Goal: Task Accomplishment & Management: Use online tool/utility

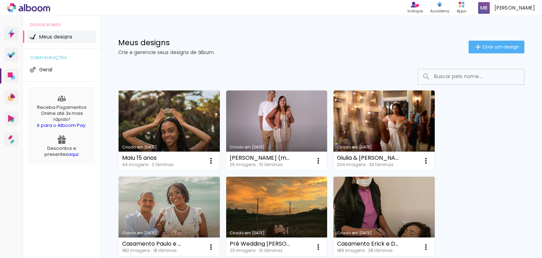
click at [179, 144] on link "Criado em [DATE]" at bounding box center [169, 130] width 101 height 80
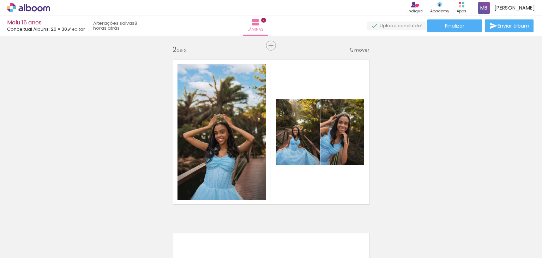
scroll to position [177, 0]
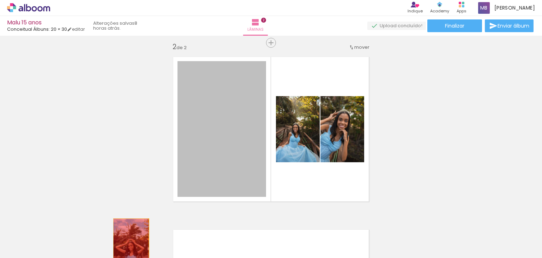
drag, startPoint x: 213, startPoint y: 148, endPoint x: 126, endPoint y: 246, distance: 131.8
click at [126, 246] on quentale-workspace at bounding box center [271, 129] width 542 height 258
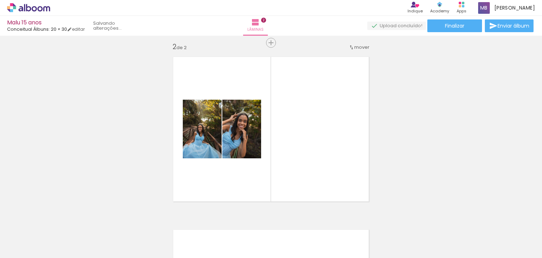
click at [58, 221] on iron-icon at bounding box center [55, 219] width 7 height 7
click at [26, 244] on span "Adicionar Fotos" at bounding box center [24, 248] width 21 height 8
click at [0, 0] on input "file" at bounding box center [0, 0] width 0 height 0
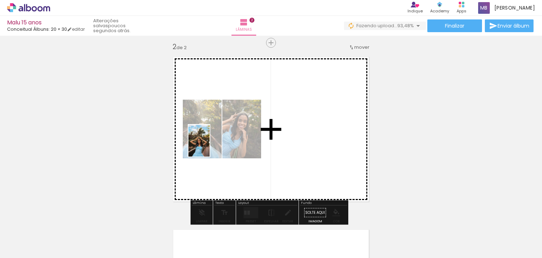
drag, startPoint x: 71, startPoint y: 239, endPoint x: 211, endPoint y: 145, distance: 168.0
click at [211, 145] on quentale-workspace at bounding box center [271, 129] width 542 height 258
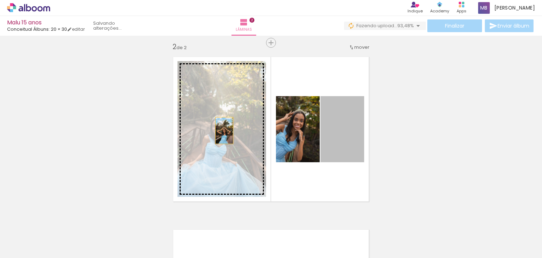
drag, startPoint x: 341, startPoint y: 140, endPoint x: 203, endPoint y: 130, distance: 138.4
click at [0, 0] on slot at bounding box center [0, 0] width 0 height 0
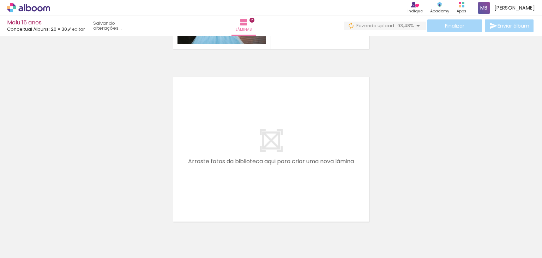
scroll to position [338, 0]
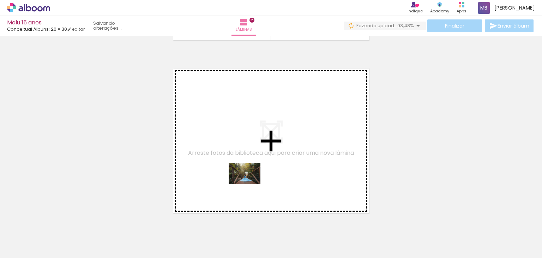
drag, startPoint x: 184, startPoint y: 239, endPoint x: 250, endPoint y: 183, distance: 86.4
click at [250, 183] on quentale-workspace at bounding box center [271, 129] width 542 height 258
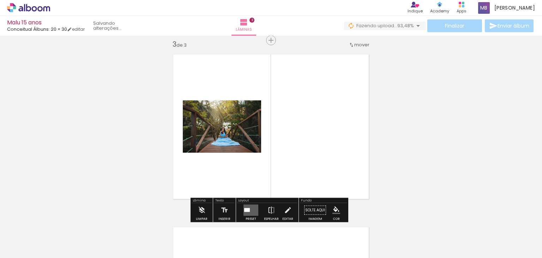
scroll to position [354, 0]
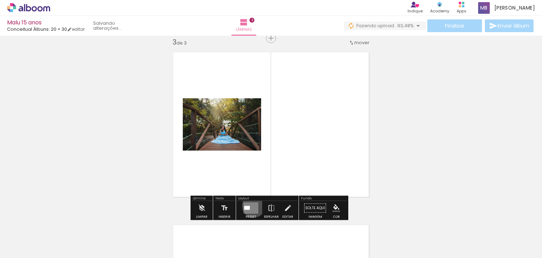
click at [252, 205] on quentale-layouter at bounding box center [251, 207] width 15 height 11
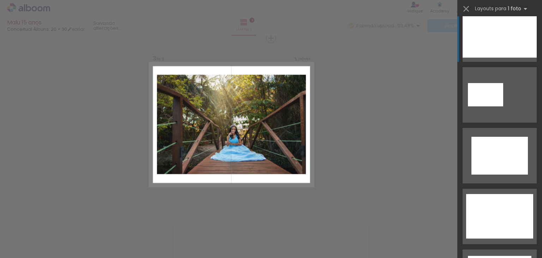
scroll to position [198, 0]
click at [503, 219] on div at bounding box center [499, 215] width 67 height 44
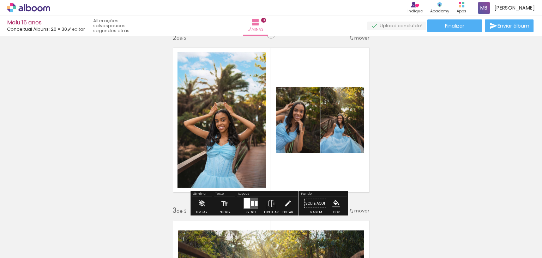
scroll to position [190, 0]
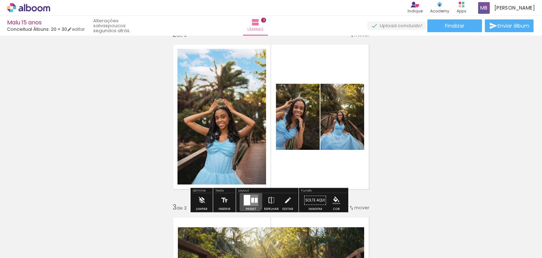
click at [249, 198] on quentale-layouter at bounding box center [251, 200] width 15 height 11
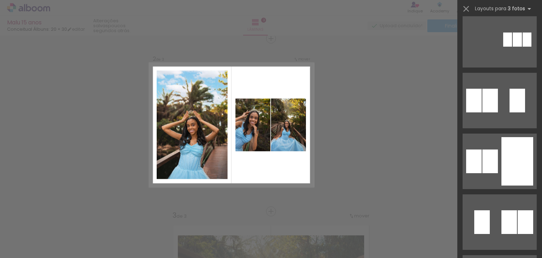
scroll to position [0, 0]
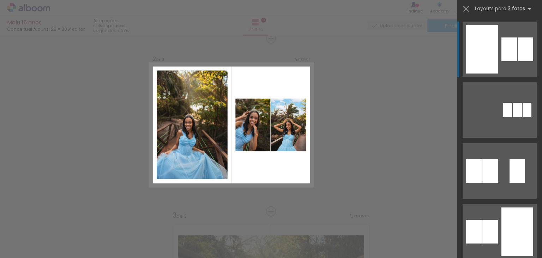
click at [490, 50] on div at bounding box center [482, 49] width 32 height 48
click at [361, 126] on div "Confirmar Cancelar" at bounding box center [271, 207] width 542 height 707
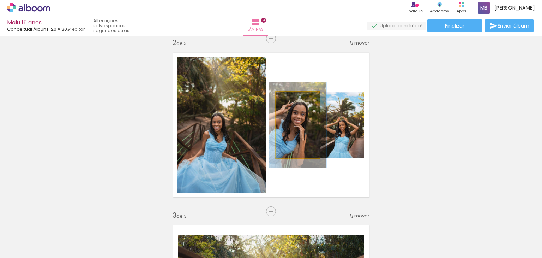
drag, startPoint x: 289, startPoint y: 99, endPoint x: 294, endPoint y: 98, distance: 5.1
type paper-slider "129"
click at [294, 98] on div at bounding box center [296, 99] width 6 height 6
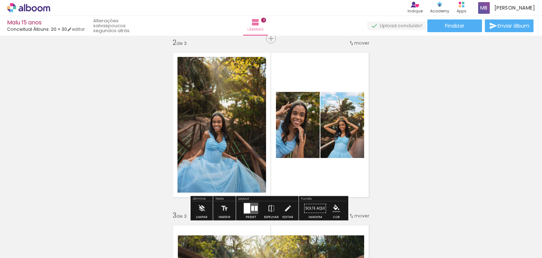
click at [394, 130] on div "Inserir lâmina 1 de 3 Inserir lâmina 2 de 3 Inserir lâmina 3 de 3" at bounding box center [271, 202] width 542 height 691
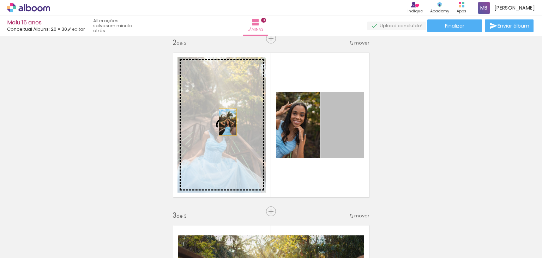
drag, startPoint x: 327, startPoint y: 127, endPoint x: 225, endPoint y: 122, distance: 102.2
click at [0, 0] on slot at bounding box center [0, 0] width 0 height 0
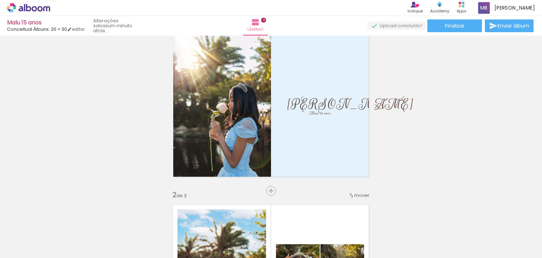
scroll to position [29, 0]
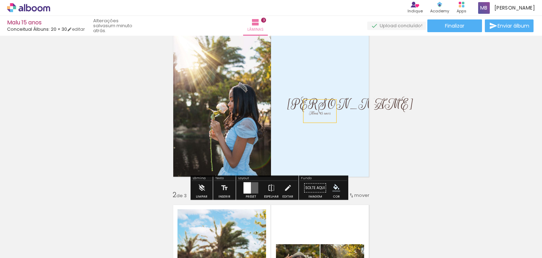
click at [314, 112] on span "Meus 15 anos" at bounding box center [320, 113] width 22 height 6
click at [314, 112] on quentale-selection at bounding box center [317, 111] width 33 height 23
type input "Rouge Script"
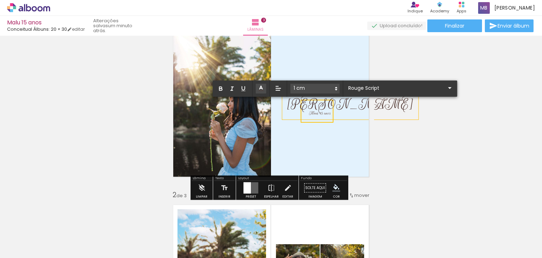
drag, startPoint x: 314, startPoint y: 113, endPoint x: 298, endPoint y: 113, distance: 16.2
click at [298, 113] on div "Maria Luiza Meus 15 anos" at bounding box center [271, 104] width 206 height 155
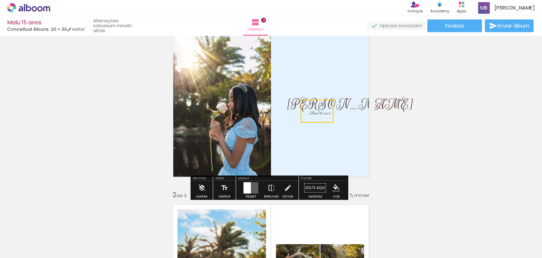
click at [318, 115] on quentale-selection at bounding box center [317, 111] width 33 height 23
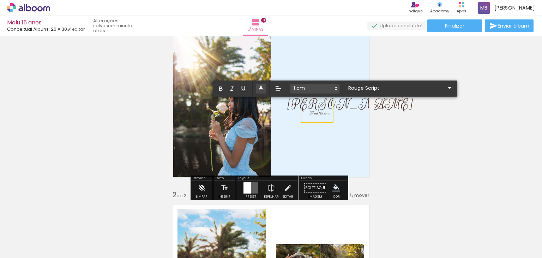
click at [316, 114] on span "Meus 15 anos" at bounding box center [320, 113] width 22 height 6
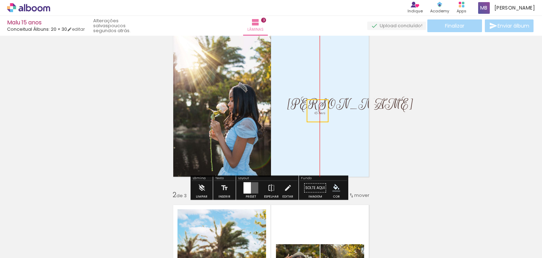
drag, startPoint x: 314, startPoint y: 114, endPoint x: 318, endPoint y: 114, distance: 4.2
click at [318, 114] on quentale-selection at bounding box center [318, 110] width 22 height 23
click at [319, 114] on quentale-selection at bounding box center [318, 111] width 22 height 23
click at [319, 114] on span "15 anos" at bounding box center [320, 113] width 11 height 6
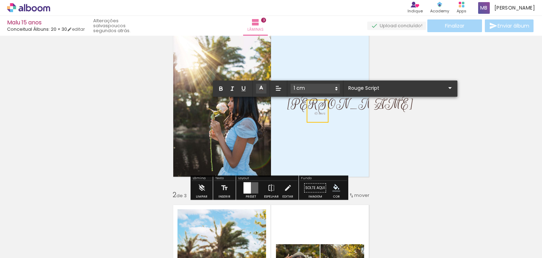
click at [319, 114] on span "15 anos" at bounding box center [320, 113] width 11 height 6
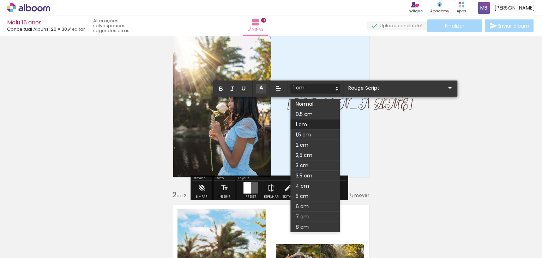
click at [336, 86] on icon at bounding box center [337, 88] width 6 height 6
click at [318, 145] on span at bounding box center [315, 145] width 49 height 10
click at [337, 88] on icon at bounding box center [337, 88] width 6 height 6
click at [318, 135] on span at bounding box center [315, 135] width 49 height 10
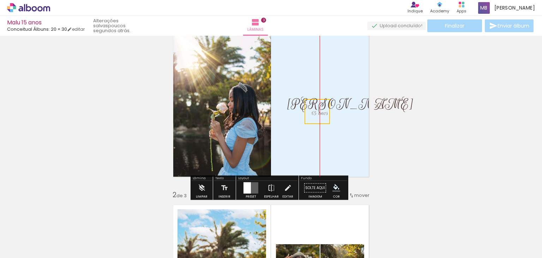
drag, startPoint x: 323, startPoint y: 121, endPoint x: 319, endPoint y: 122, distance: 3.9
click at [319, 122] on quentale-selection at bounding box center [317, 111] width 25 height 25
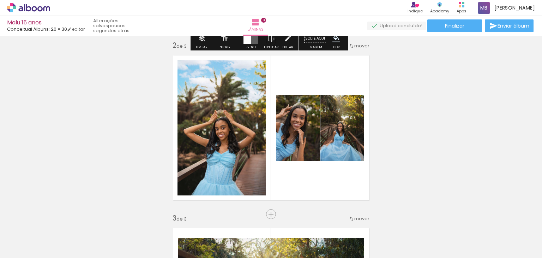
scroll to position [186, 0]
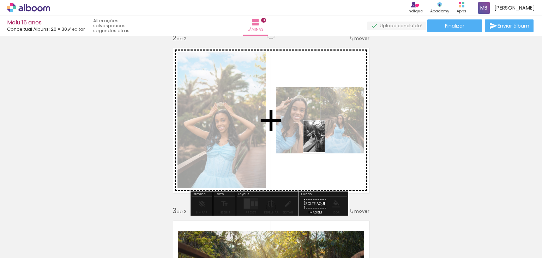
drag, startPoint x: 479, startPoint y: 236, endPoint x: 325, endPoint y: 142, distance: 180.5
click at [325, 142] on quentale-workspace at bounding box center [271, 129] width 542 height 258
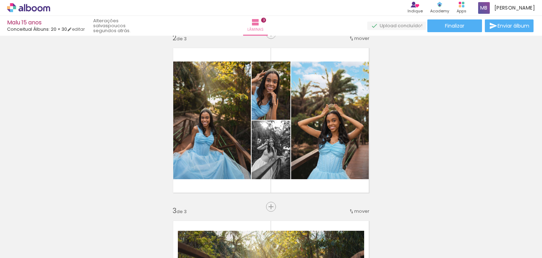
scroll to position [0, 209]
click at [441, 65] on div "Inserir lâmina 1 de 3 Inserir lâmina 2 de 3 Inserir lâmina 3 de 3" at bounding box center [271, 197] width 542 height 691
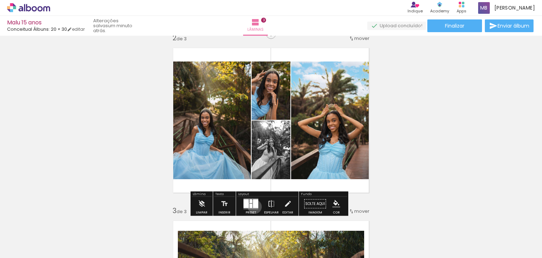
click at [253, 206] on div at bounding box center [255, 203] width 5 height 9
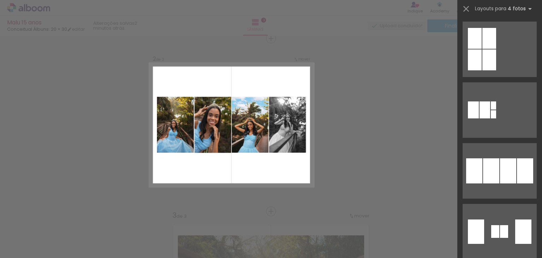
scroll to position [608, 0]
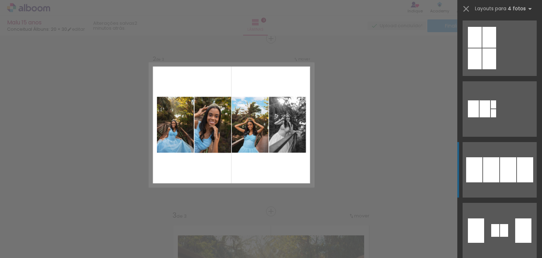
click at [504, 171] on div at bounding box center [508, 169] width 16 height 25
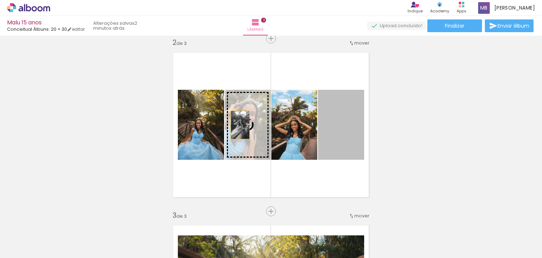
drag, startPoint x: 345, startPoint y: 130, endPoint x: 236, endPoint y: 125, distance: 108.9
click at [0, 0] on slot at bounding box center [0, 0] width 0 height 0
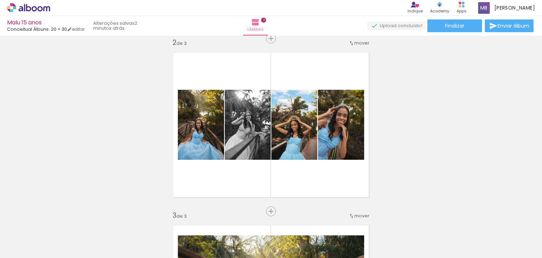
click at [400, 104] on div "Inserir lâmina 1 de 3 Inserir lâmina 2 de 3 Inserir lâmina 3 de 3" at bounding box center [271, 202] width 542 height 691
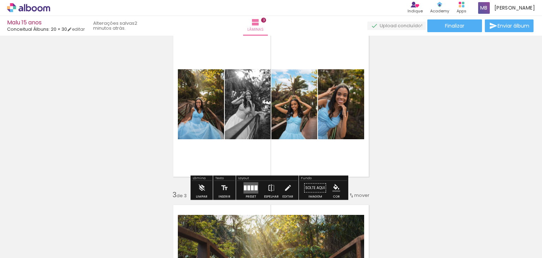
scroll to position [202, 0]
click at [251, 182] on quentale-layouter at bounding box center [251, 187] width 15 height 11
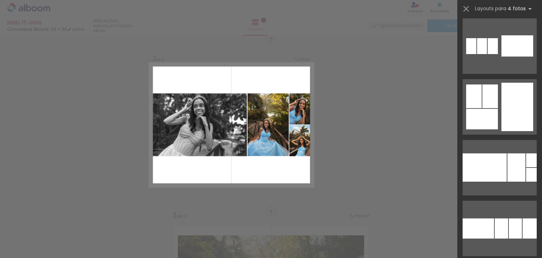
scroll to position [6010, 0]
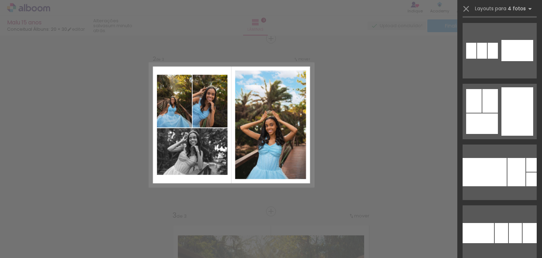
click at [502, 127] on div at bounding box center [518, 111] width 32 height 48
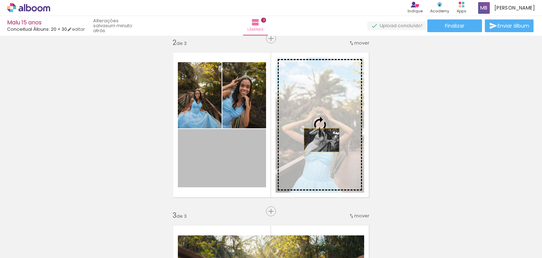
drag, startPoint x: 208, startPoint y: 160, endPoint x: 322, endPoint y: 137, distance: 117.0
click at [0, 0] on slot at bounding box center [0, 0] width 0 height 0
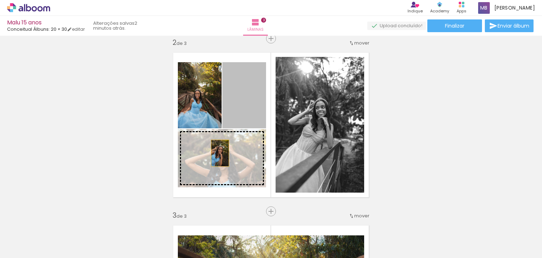
drag, startPoint x: 246, startPoint y: 102, endPoint x: 212, endPoint y: 159, distance: 65.9
click at [0, 0] on slot at bounding box center [0, 0] width 0 height 0
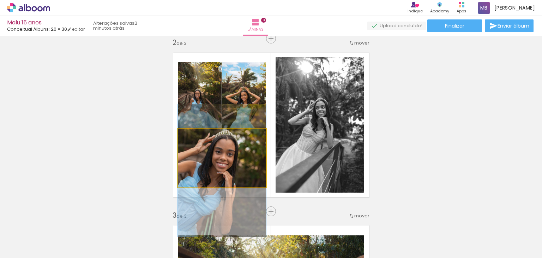
drag, startPoint x: 233, startPoint y: 154, endPoint x: 233, endPoint y: 167, distance: 12.4
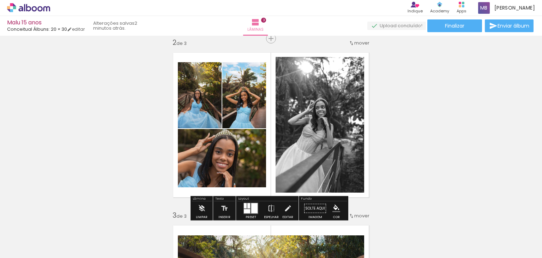
click at [97, 157] on div "Inserir lâmina 1 de 3 Inserir lâmina 2 de 3 Inserir lâmina 3 de 3" at bounding box center [271, 202] width 542 height 691
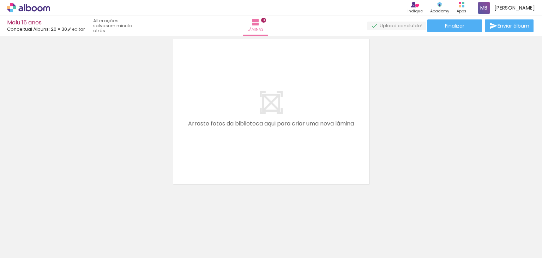
scroll to position [0, 368]
drag, startPoint x: 292, startPoint y: 235, endPoint x: 229, endPoint y: 153, distance: 103.8
click at [229, 153] on quentale-workspace at bounding box center [271, 129] width 542 height 258
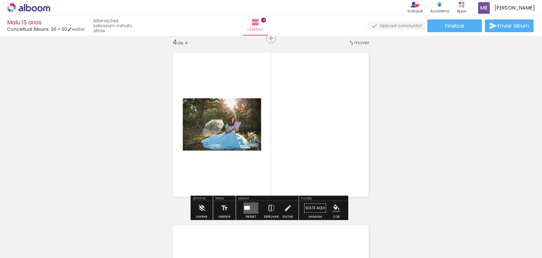
scroll to position [527, 0]
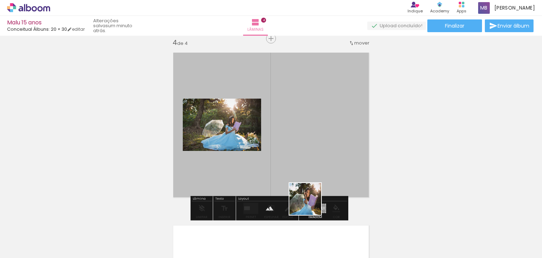
drag, startPoint x: 337, startPoint y: 233, endPoint x: 273, endPoint y: 184, distance: 80.4
click at [273, 184] on quentale-workspace at bounding box center [271, 129] width 542 height 258
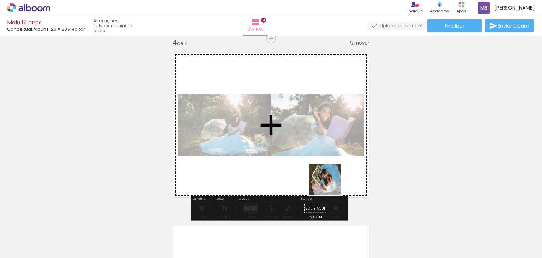
drag, startPoint x: 380, startPoint y: 234, endPoint x: 322, endPoint y: 167, distance: 88.9
click at [322, 167] on quentale-workspace at bounding box center [271, 129] width 542 height 258
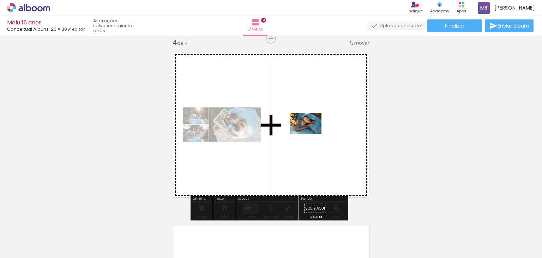
drag, startPoint x: 456, startPoint y: 240, endPoint x: 311, endPoint y: 134, distance: 179.8
click at [311, 134] on quentale-workspace at bounding box center [271, 129] width 542 height 258
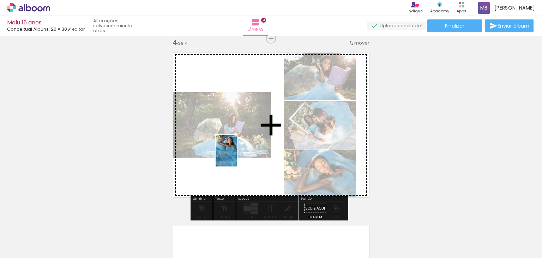
drag, startPoint x: 418, startPoint y: 233, endPoint x: 237, endPoint y: 156, distance: 197.4
click at [237, 156] on quentale-workspace at bounding box center [271, 129] width 542 height 258
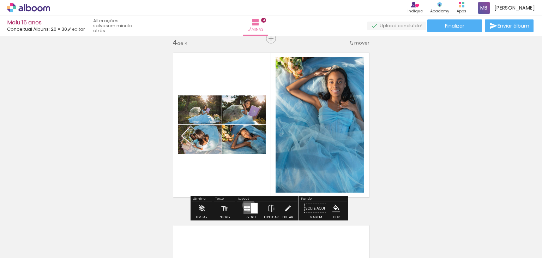
click at [247, 204] on quentale-layouter at bounding box center [251, 208] width 15 height 11
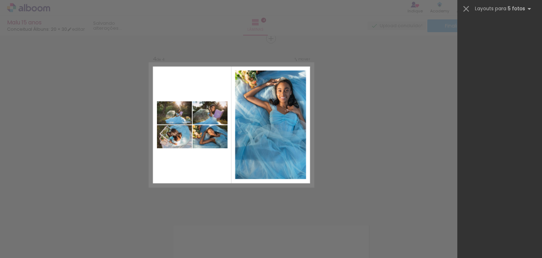
scroll to position [0, 0]
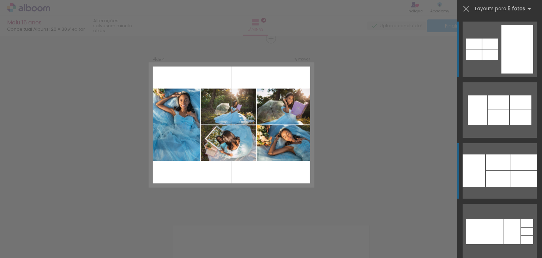
click at [497, 179] on div at bounding box center [498, 179] width 25 height 16
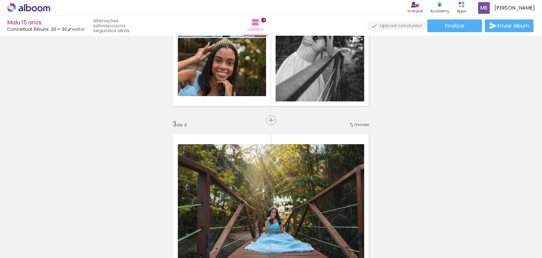
scroll to position [274, 0]
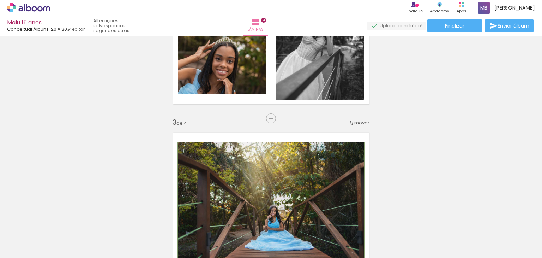
drag, startPoint x: 245, startPoint y: 196, endPoint x: 239, endPoint y: 176, distance: 20.7
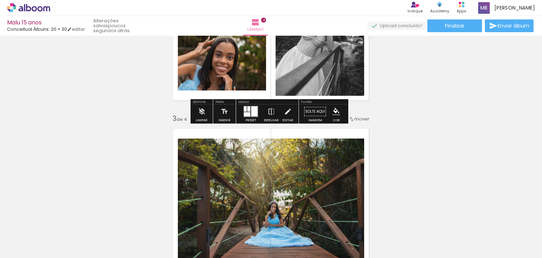
scroll to position [279, 0]
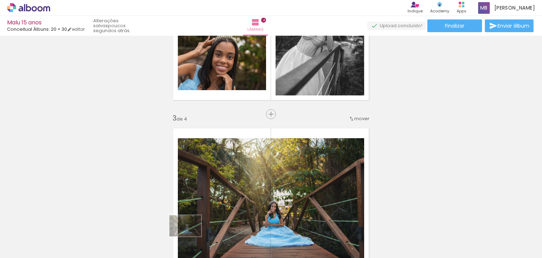
drag, startPoint x: 193, startPoint y: 237, endPoint x: 197, endPoint y: 249, distance: 12.3
click at [197, 246] on div at bounding box center [189, 233] width 35 height 23
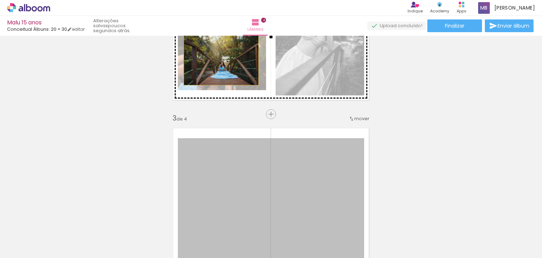
drag, startPoint x: 310, startPoint y: 198, endPoint x: 219, endPoint y: 60, distance: 165.8
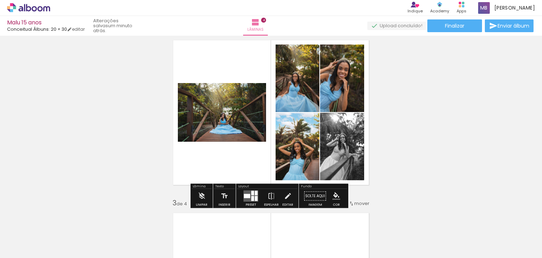
scroll to position [192, 0]
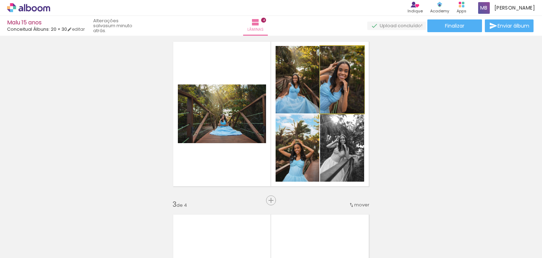
click at [343, 81] on quentale-photo at bounding box center [342, 79] width 44 height 67
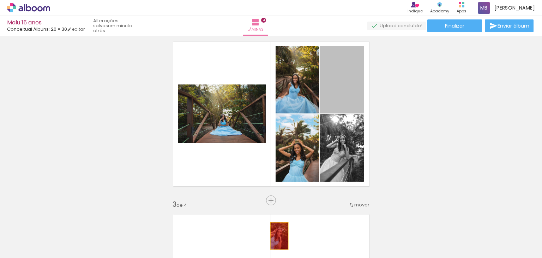
drag, startPoint x: 345, startPoint y: 84, endPoint x: 277, endPoint y: 235, distance: 165.7
click at [277, 235] on quentale-workspace at bounding box center [271, 129] width 542 height 258
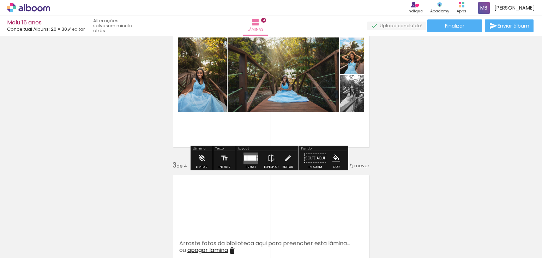
scroll to position [232, 0]
click at [247, 157] on div at bounding box center [251, 157] width 8 height 5
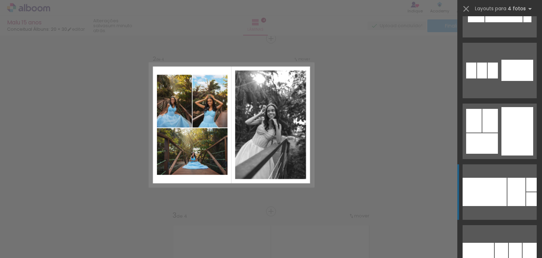
scroll to position [2594, 0]
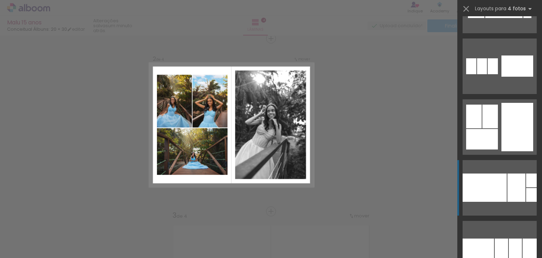
click at [505, 131] on div at bounding box center [518, 127] width 32 height 48
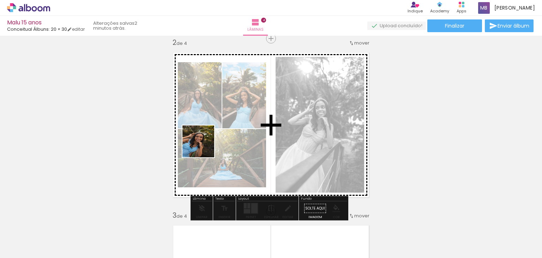
drag, startPoint x: 147, startPoint y: 238, endPoint x: 207, endPoint y: 140, distance: 114.8
click at [207, 140] on quentale-workspace at bounding box center [271, 129] width 542 height 258
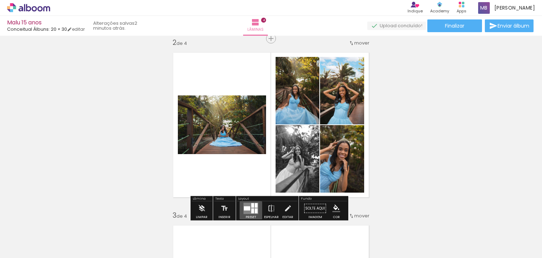
click at [248, 211] on quentale-layouter at bounding box center [251, 208] width 15 height 11
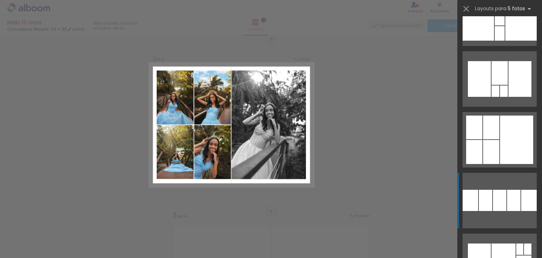
scroll to position [5193, 0]
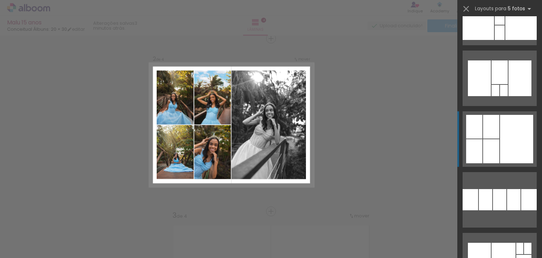
click at [517, 145] on div at bounding box center [516, 139] width 33 height 48
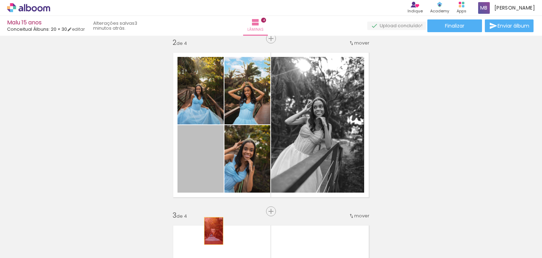
drag, startPoint x: 209, startPoint y: 166, endPoint x: 213, endPoint y: 238, distance: 71.7
click at [213, 238] on quentale-workspace at bounding box center [271, 129] width 542 height 258
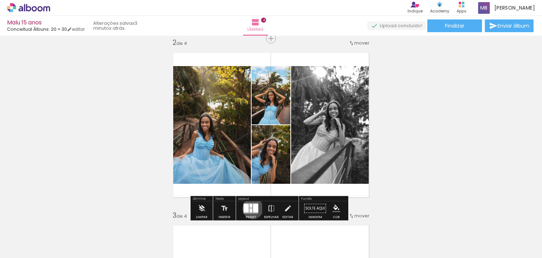
click at [253, 208] on div at bounding box center [255, 208] width 5 height 9
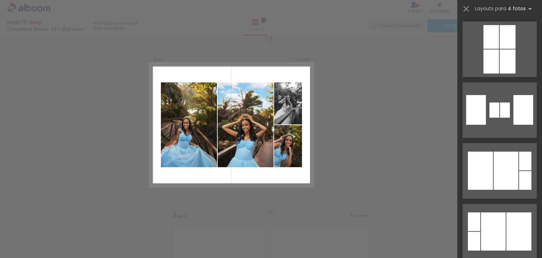
scroll to position [1700, 0]
click at [503, 174] on div at bounding box center [506, 171] width 25 height 38
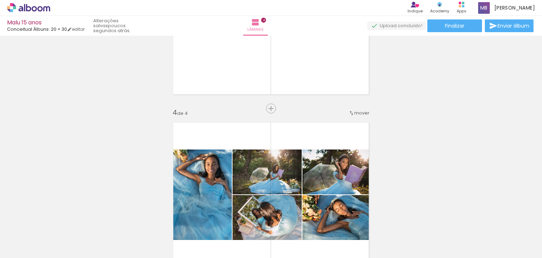
scroll to position [446, 0]
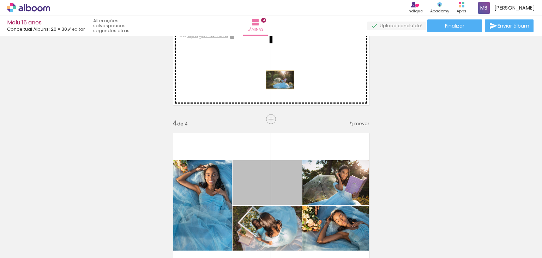
drag, startPoint x: 282, startPoint y: 189, endPoint x: 277, endPoint y: 78, distance: 110.2
click at [277, 78] on div "Inserir lâmina 1 de 4 Inserir lâmina 2 de 4 Inserir lâmina 3 de 4 Inserir lâmin…" at bounding box center [271, 23] width 542 height 863
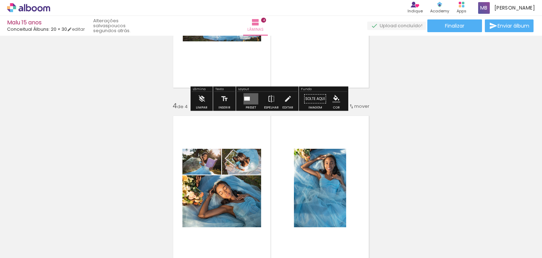
scroll to position [467, 0]
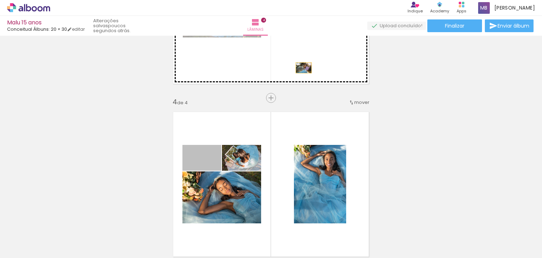
drag, startPoint x: 214, startPoint y: 163, endPoint x: 302, endPoint y: 67, distance: 130.9
click at [302, 67] on div "Inserir lâmina 1 de 4 Inserir lâmina 2 de 4 Inserir lâmina 3 de 4 Inserir lâmin…" at bounding box center [271, 2] width 542 height 863
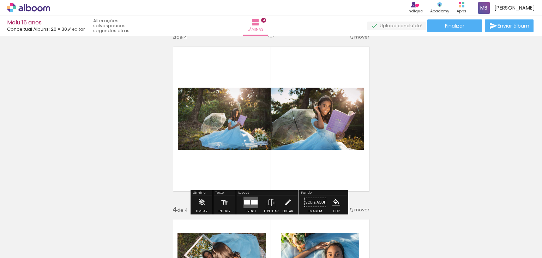
scroll to position [359, 0]
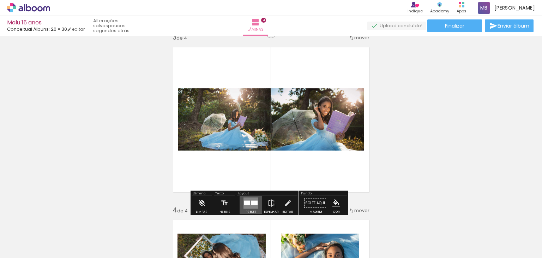
click at [247, 202] on div at bounding box center [247, 203] width 6 height 5
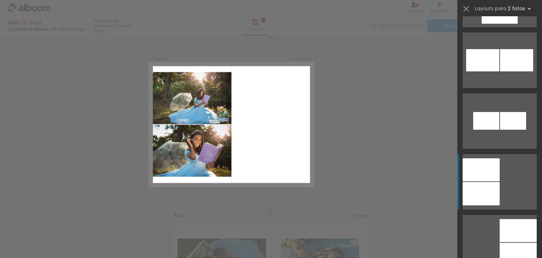
scroll to position [1028, 0]
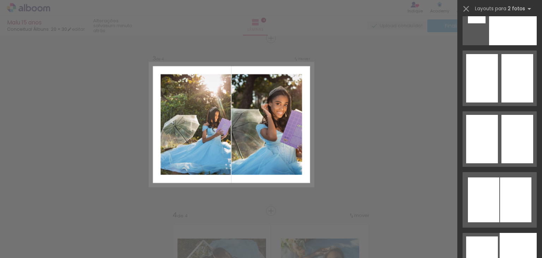
scroll to position [1672, 0]
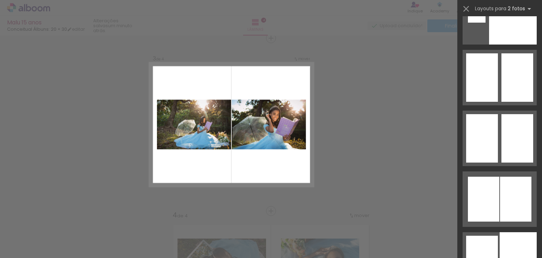
click at [353, 141] on div "Confirmar Cancelar" at bounding box center [271, 121] width 542 height 880
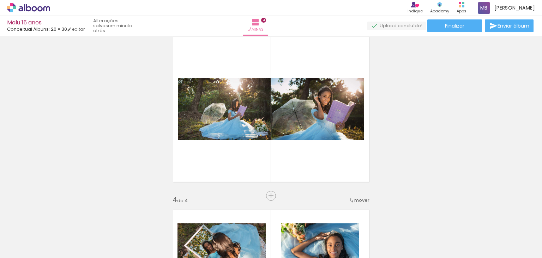
scroll to position [373, 0]
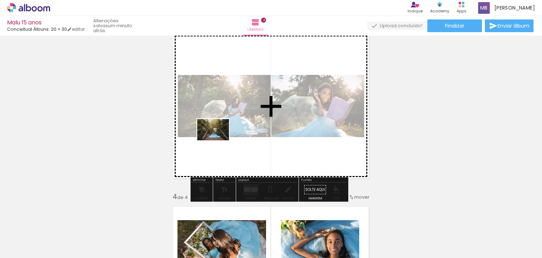
drag, startPoint x: 188, startPoint y: 240, endPoint x: 219, endPoint y: 140, distance: 104.8
click at [219, 140] on quentale-workspace at bounding box center [271, 129] width 542 height 258
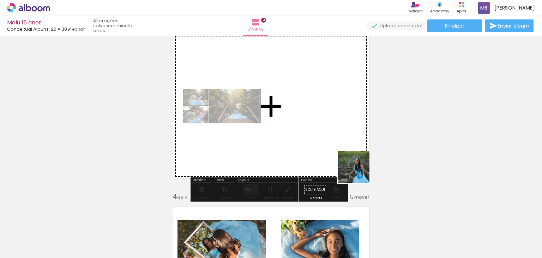
drag, startPoint x: 432, startPoint y: 239, endPoint x: 299, endPoint y: 148, distance: 160.8
click at [299, 148] on quentale-workspace at bounding box center [271, 129] width 542 height 258
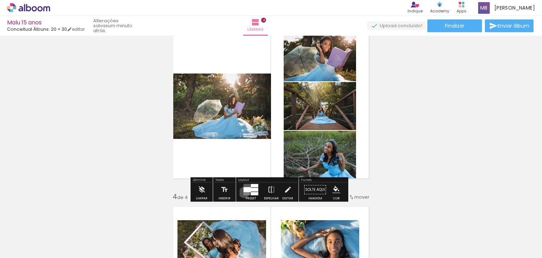
click at [244, 192] on quentale-layouter at bounding box center [251, 189] width 15 height 11
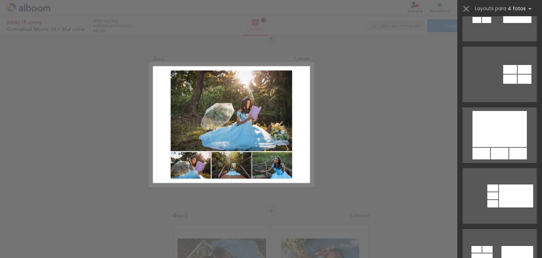
scroll to position [1676, 0]
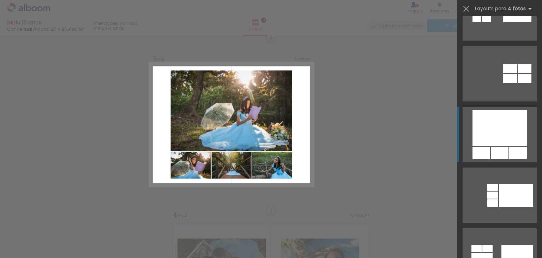
click at [517, 127] on div at bounding box center [500, 128] width 54 height 36
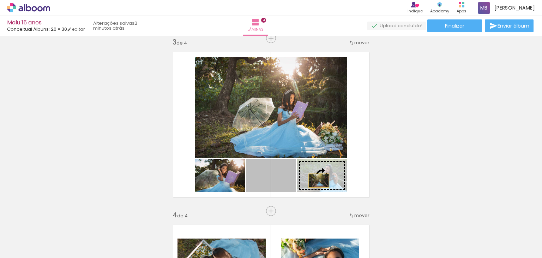
drag, startPoint x: 283, startPoint y: 181, endPoint x: 318, endPoint y: 180, distance: 35.0
click at [0, 0] on slot at bounding box center [0, 0] width 0 height 0
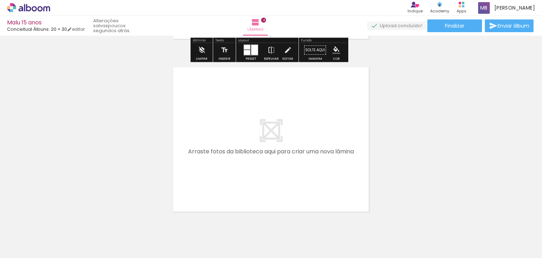
scroll to position [706, 0]
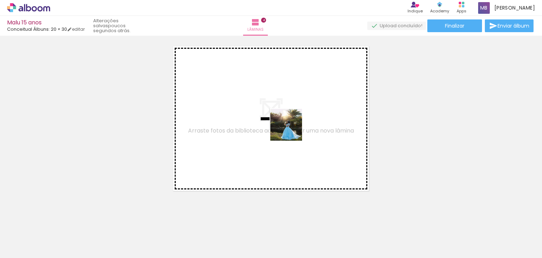
drag, startPoint x: 215, startPoint y: 245, endPoint x: 291, endPoint y: 130, distance: 138.5
click at [291, 130] on quentale-workspace at bounding box center [271, 129] width 542 height 258
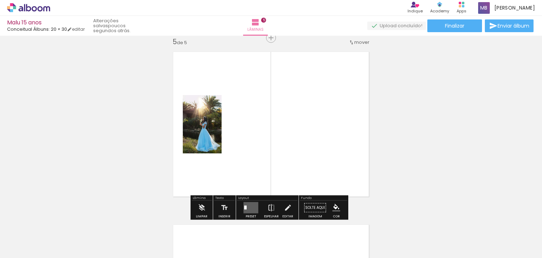
scroll to position [699, 0]
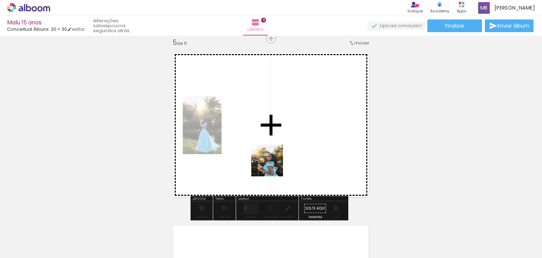
drag, startPoint x: 256, startPoint y: 233, endPoint x: 293, endPoint y: 104, distance: 134.5
click at [293, 104] on quentale-workspace at bounding box center [271, 129] width 542 height 258
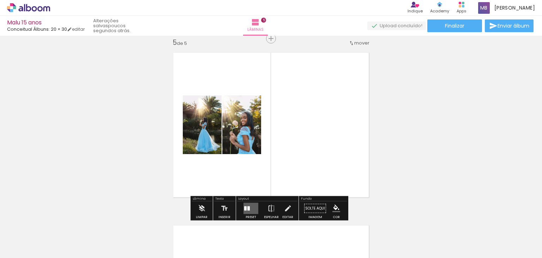
drag, startPoint x: 292, startPoint y: 238, endPoint x: 306, endPoint y: 116, distance: 122.3
click at [306, 116] on quentale-workspace at bounding box center [271, 129] width 542 height 258
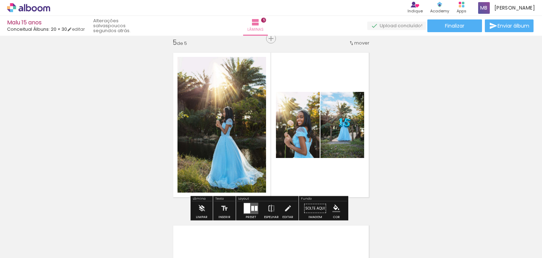
scroll to position [0, 215]
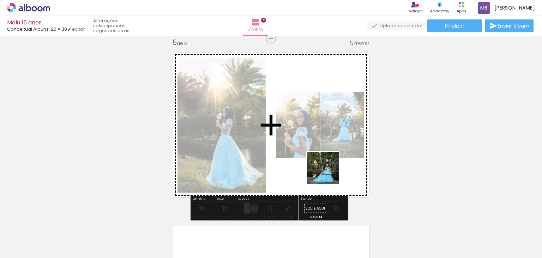
drag, startPoint x: 413, startPoint y: 236, endPoint x: 323, endPoint y: 170, distance: 112.4
click at [323, 170] on quentale-workspace at bounding box center [271, 129] width 542 height 258
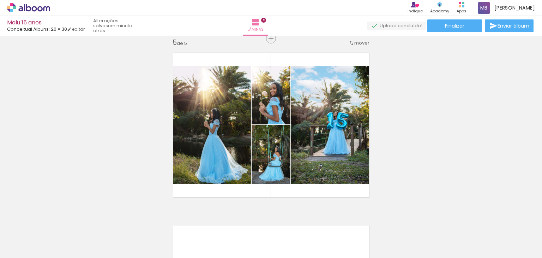
scroll to position [0, 0]
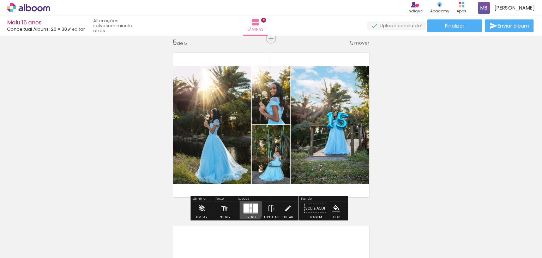
click at [244, 208] on div at bounding box center [246, 208] width 5 height 9
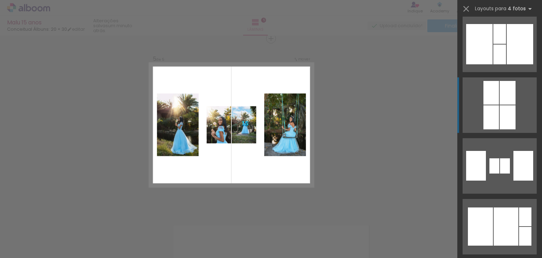
scroll to position [1646, 0]
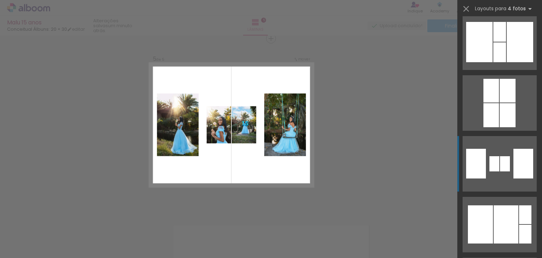
click at [501, 159] on div at bounding box center [505, 163] width 10 height 15
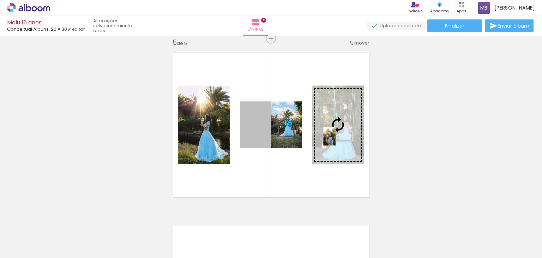
drag, startPoint x: 252, startPoint y: 136, endPoint x: 327, endPoint y: 136, distance: 75.2
click at [0, 0] on slot at bounding box center [0, 0] width 0 height 0
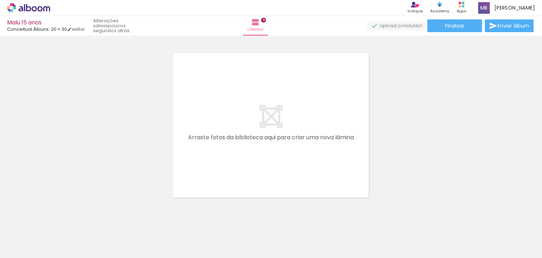
scroll to position [872, 0]
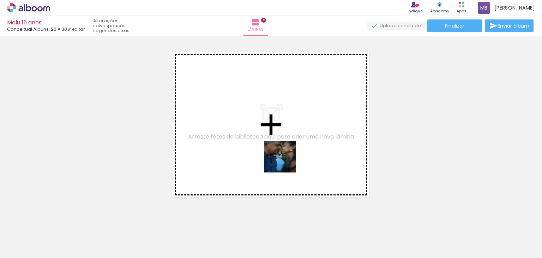
drag, startPoint x: 390, startPoint y: 238, endPoint x: 262, endPoint y: 157, distance: 151.3
click at [262, 157] on quentale-workspace at bounding box center [271, 129] width 542 height 258
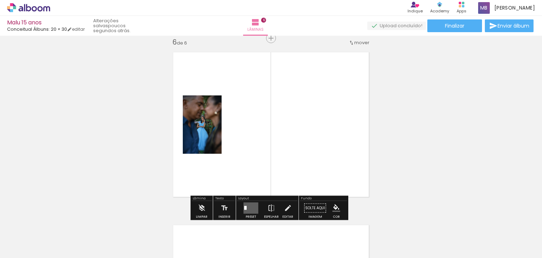
scroll to position [872, 0]
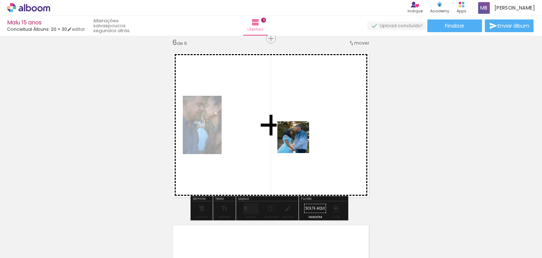
drag, startPoint x: 466, startPoint y: 236, endPoint x: 282, endPoint y: 136, distance: 209.0
click at [282, 136] on quentale-workspace at bounding box center [271, 129] width 542 height 258
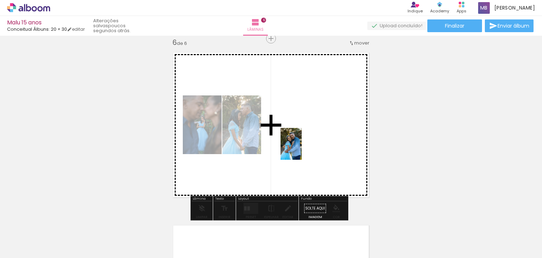
drag, startPoint x: 508, startPoint y: 242, endPoint x: 300, endPoint y: 145, distance: 229.2
click at [300, 145] on quentale-workspace at bounding box center [271, 129] width 542 height 258
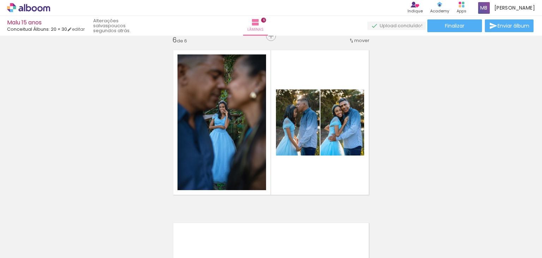
scroll to position [0, 313]
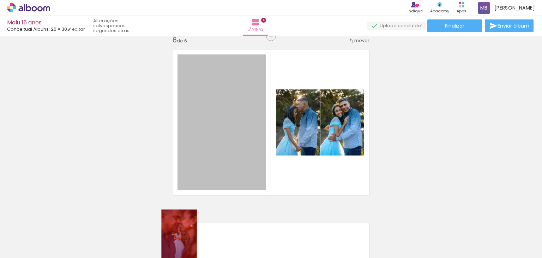
drag, startPoint x: 229, startPoint y: 115, endPoint x: 176, endPoint y: 238, distance: 133.8
click at [176, 238] on quentale-workspace at bounding box center [271, 129] width 542 height 258
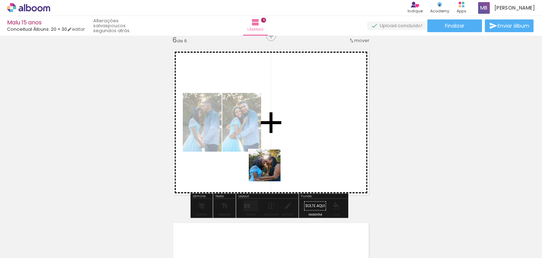
drag, startPoint x: 232, startPoint y: 240, endPoint x: 283, endPoint y: 146, distance: 107.6
click at [283, 146] on quentale-workspace at bounding box center [271, 129] width 542 height 258
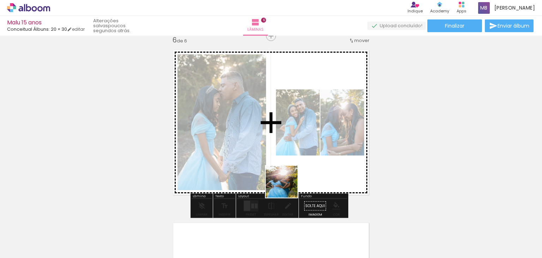
drag, startPoint x: 273, startPoint y: 239, endPoint x: 295, endPoint y: 160, distance: 82.1
click at [295, 160] on quentale-workspace at bounding box center [271, 129] width 542 height 258
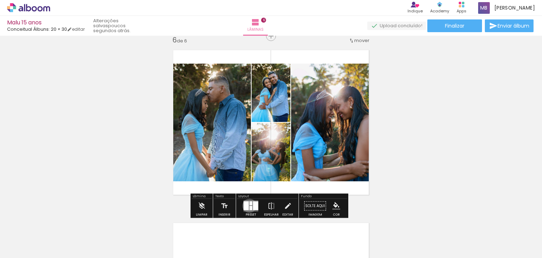
click at [248, 205] on quentale-layouter at bounding box center [251, 205] width 15 height 11
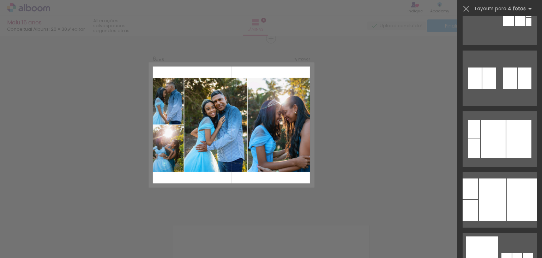
scroll to position [2158, 0]
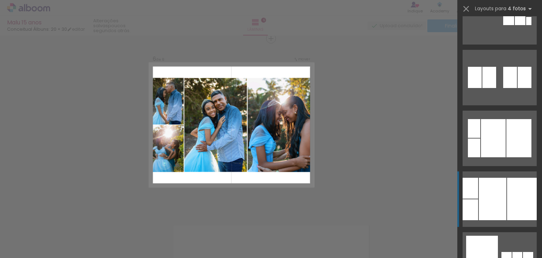
click at [492, 191] on div at bounding box center [493, 199] width 28 height 42
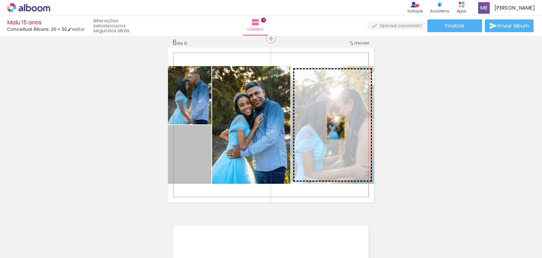
drag, startPoint x: 186, startPoint y: 165, endPoint x: 333, endPoint y: 127, distance: 152.0
click at [0, 0] on slot at bounding box center [0, 0] width 0 height 0
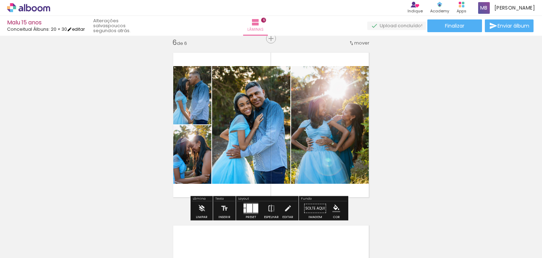
click at [72, 29] on iron-icon at bounding box center [69, 29] width 5 height 5
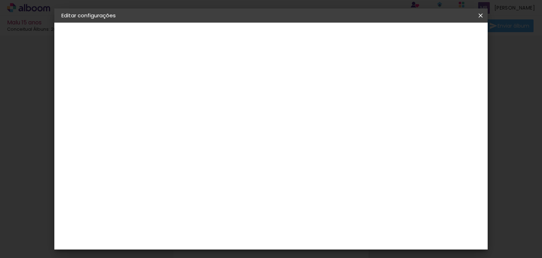
click at [275, 76] on div at bounding box center [272, 76] width 6 height 6
type paper-checkbox "on"
click at [315, 38] on span "Salvar configurações" at bounding box center [297, 40] width 36 height 10
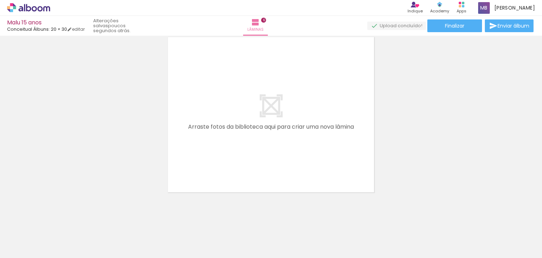
scroll to position [1054, 0]
drag, startPoint x: 74, startPoint y: 233, endPoint x: 219, endPoint y: 150, distance: 166.3
click at [219, 150] on quentale-workspace at bounding box center [271, 129] width 542 height 258
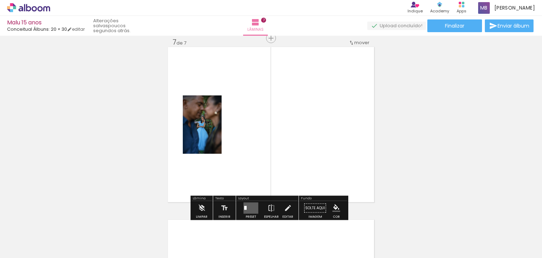
scroll to position [0, 669]
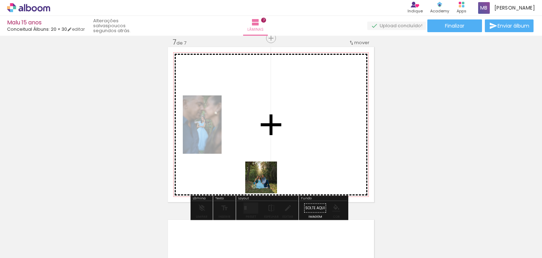
drag, startPoint x: 196, startPoint y: 239, endPoint x: 290, endPoint y: 155, distance: 125.8
click at [290, 155] on quentale-workspace at bounding box center [271, 129] width 542 height 258
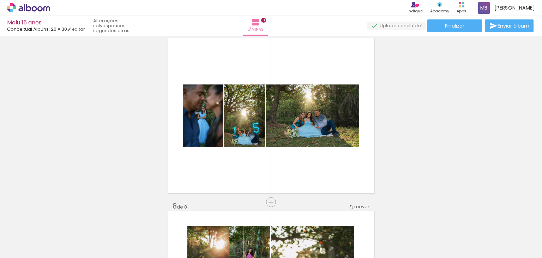
scroll to position [1059, 0]
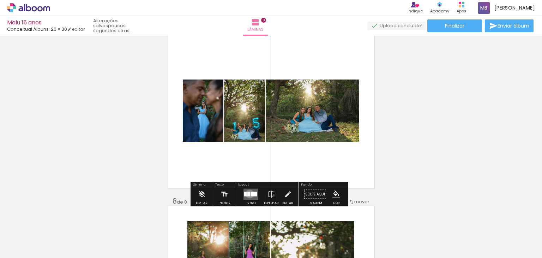
click at [248, 193] on quentale-layouter at bounding box center [251, 194] width 15 height 11
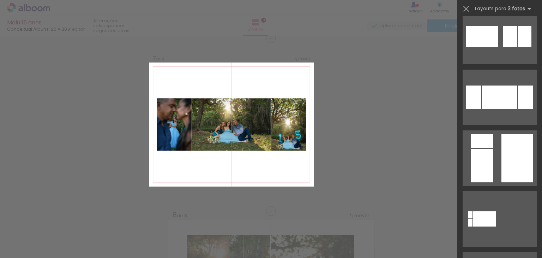
scroll to position [256, 0]
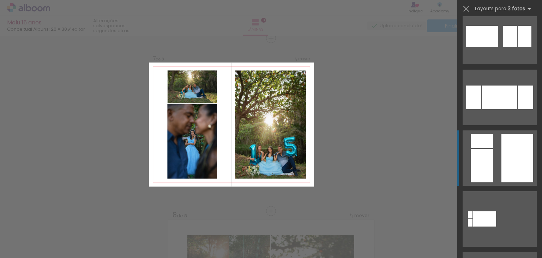
click at [508, 147] on div at bounding box center [518, 158] width 32 height 48
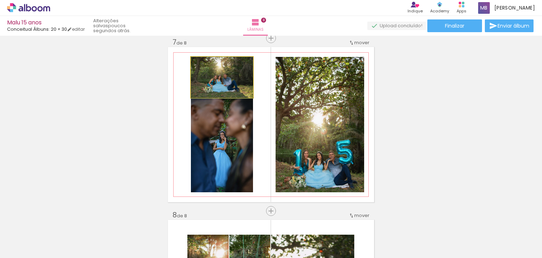
drag, startPoint x: 224, startPoint y: 76, endPoint x: 225, endPoint y: 84, distance: 8.5
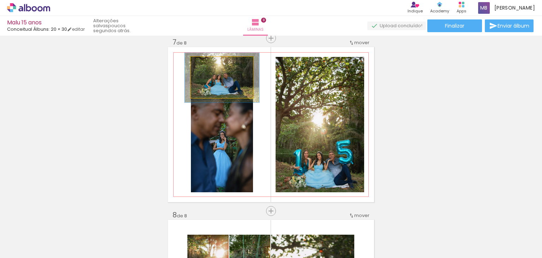
drag, startPoint x: 206, startPoint y: 65, endPoint x: 210, endPoint y: 66, distance: 4.8
type paper-slider "119"
click at [210, 66] on div at bounding box center [212, 64] width 6 height 6
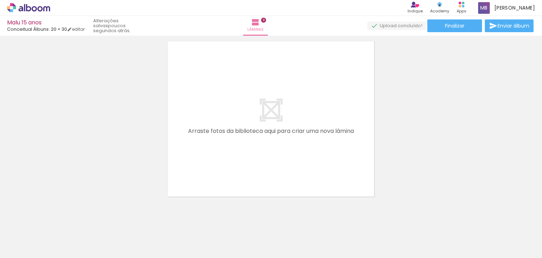
scroll to position [0, 918]
click at [20, 236] on input "Todas as fotos" at bounding box center [19, 236] width 27 height 6
click at [0, 0] on slot "Não utilizadas" at bounding box center [0, 0] width 0 height 0
type input "Não utilizadas"
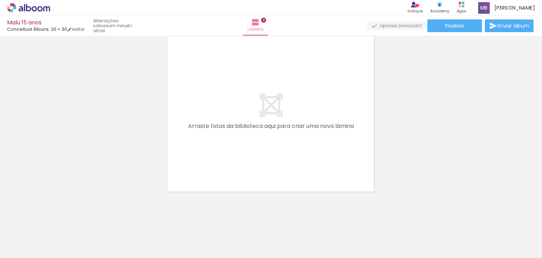
scroll to position [1403, 0]
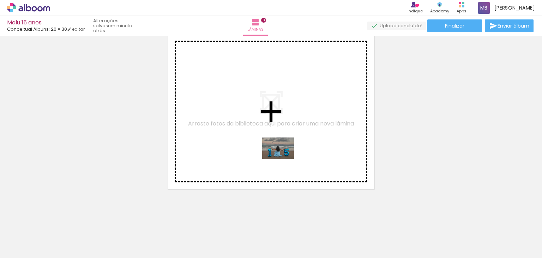
drag, startPoint x: 410, startPoint y: 246, endPoint x: 283, endPoint y: 157, distance: 154.6
click at [283, 157] on quentale-workspace at bounding box center [271, 129] width 542 height 258
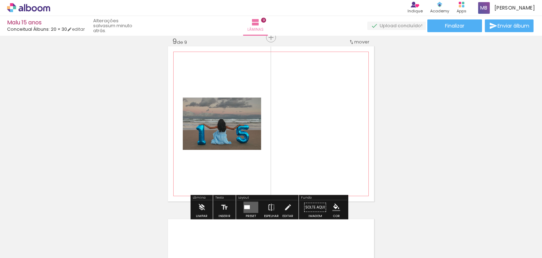
scroll to position [1390, 0]
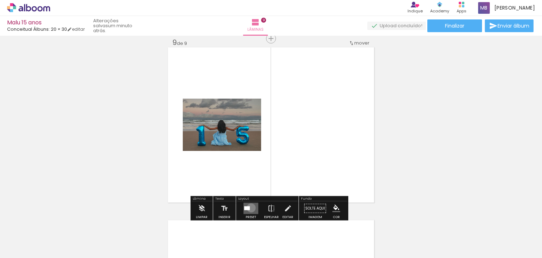
click at [250, 207] on quentale-layouter at bounding box center [251, 208] width 15 height 11
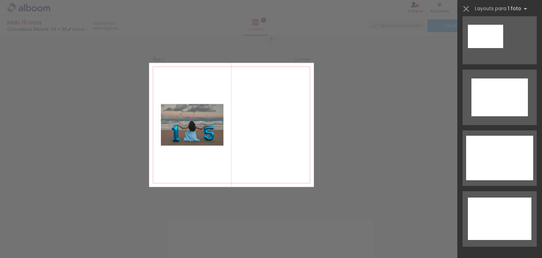
scroll to position [0, 0]
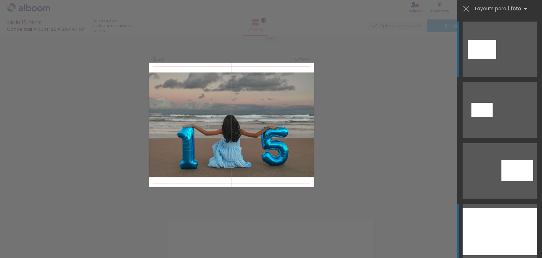
click at [513, 236] on div at bounding box center [500, 231] width 74 height 47
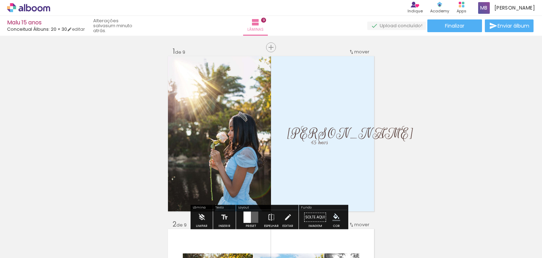
click at [33, 241] on input "Não utilizadas" at bounding box center [19, 242] width 27 height 6
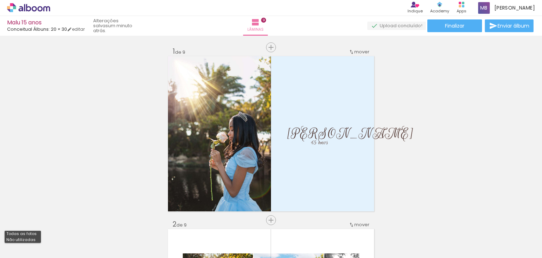
click at [0, 0] on slot "Todas as fotos" at bounding box center [0, 0] width 0 height 0
type input "Todas as fotos"
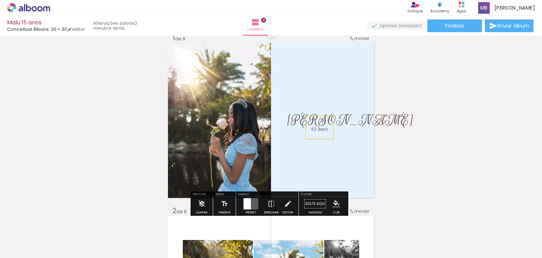
scroll to position [13, 0]
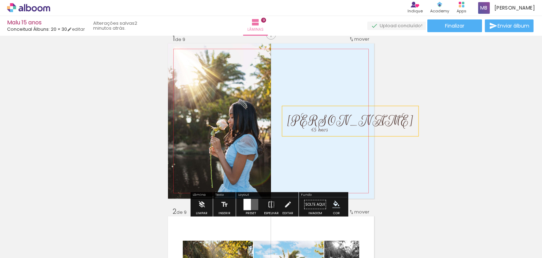
click at [336, 119] on span "[PERSON_NAME]" at bounding box center [351, 121] width 126 height 18
click at [321, 122] on quentale-selection at bounding box center [318, 121] width 76 height 30
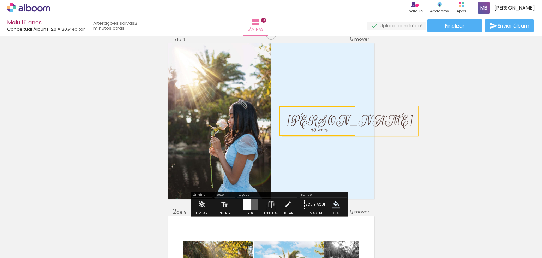
click at [339, 125] on quentale-selection at bounding box center [318, 121] width 76 height 30
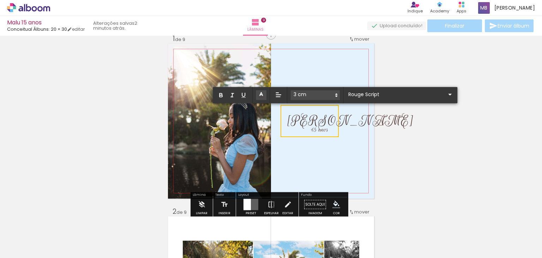
drag, startPoint x: 334, startPoint y: 123, endPoint x: 262, endPoint y: 116, distance: 72.3
click at [262, 116] on album-spread "1 de 9" at bounding box center [271, 120] width 206 height 155
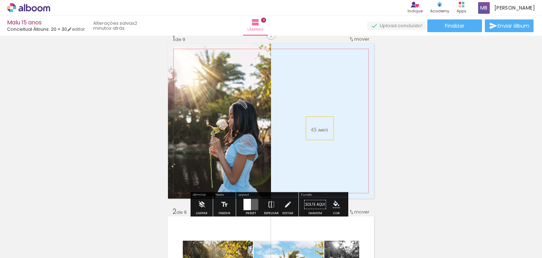
click at [321, 129] on span "15 anos" at bounding box center [319, 129] width 17 height 9
click at [321, 129] on quentale-layouter at bounding box center [271, 120] width 206 height 155
click at [333, 204] on iron-icon "color picker" at bounding box center [337, 205] width 8 height 8
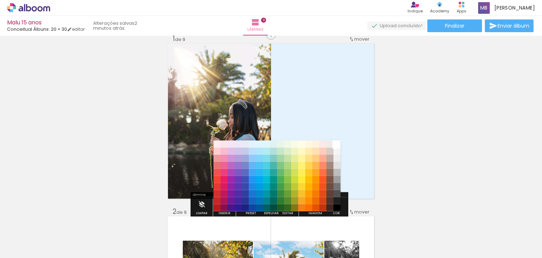
click at [339, 142] on paper-item "#ffffff" at bounding box center [337, 143] width 7 height 7
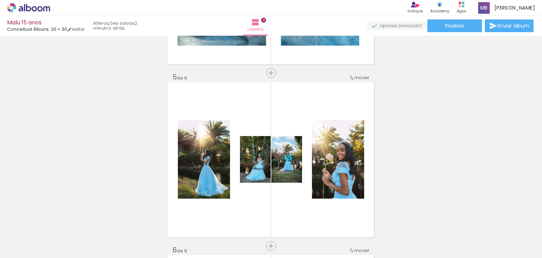
scroll to position [664, 0]
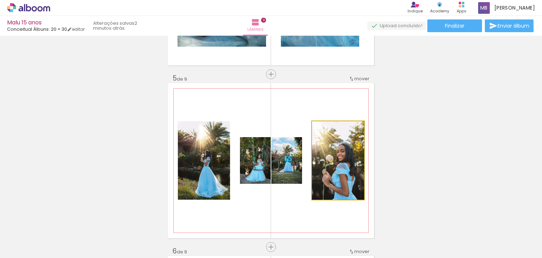
drag, startPoint x: 347, startPoint y: 163, endPoint x: 335, endPoint y: 160, distance: 11.6
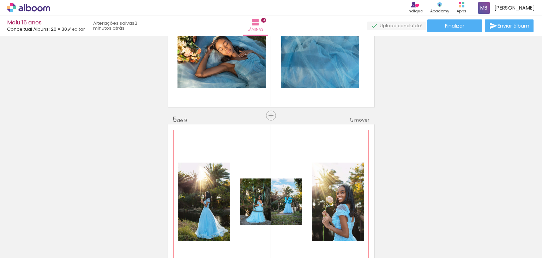
scroll to position [622, 0]
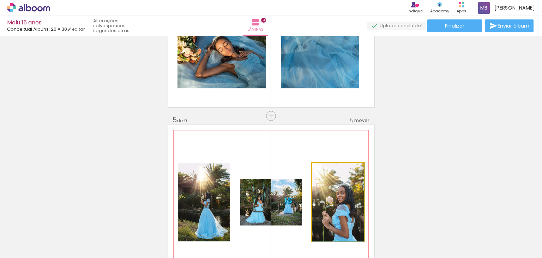
drag, startPoint x: 343, startPoint y: 199, endPoint x: 318, endPoint y: 174, distance: 35.5
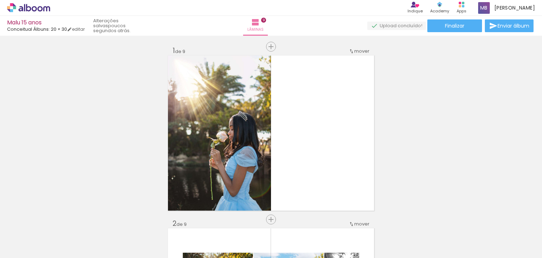
scroll to position [0, 0]
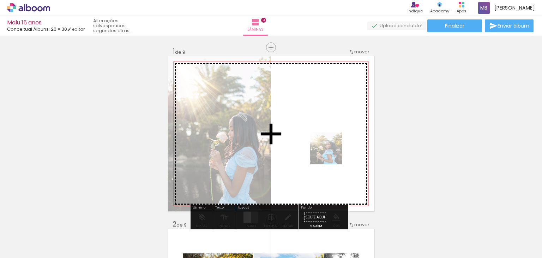
drag, startPoint x: 315, startPoint y: 240, endPoint x: 334, endPoint y: 143, distance: 98.9
click at [334, 143] on quentale-workspace at bounding box center [271, 129] width 542 height 258
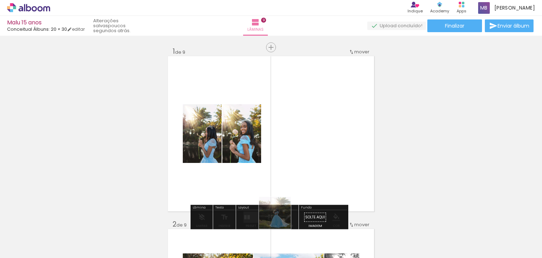
drag, startPoint x: 271, startPoint y: 239, endPoint x: 305, endPoint y: 158, distance: 87.7
click at [305, 158] on quentale-workspace at bounding box center [271, 129] width 542 height 258
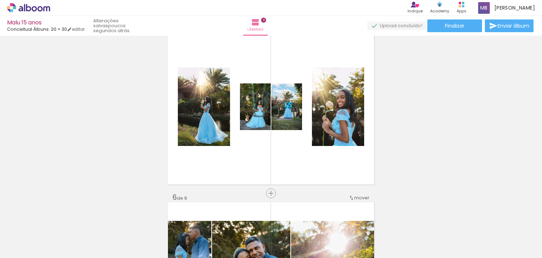
scroll to position [717, 0]
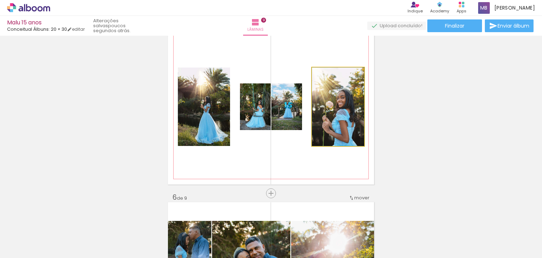
click at [335, 112] on quentale-photo at bounding box center [338, 106] width 52 height 78
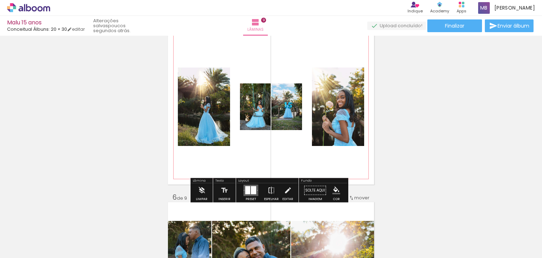
click at [335, 112] on quentale-photo at bounding box center [338, 106] width 52 height 78
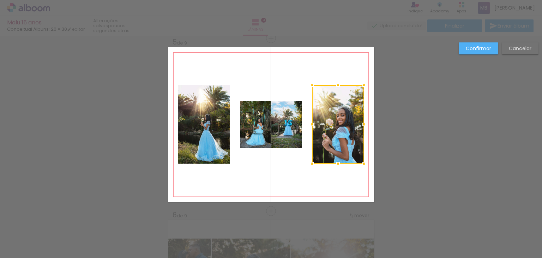
scroll to position [699, 0]
click at [0, 0] on slot "Cancelar" at bounding box center [0, 0] width 0 height 0
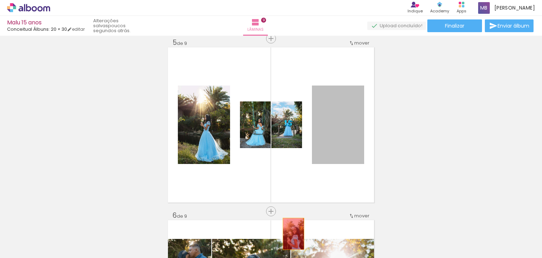
drag, startPoint x: 339, startPoint y: 138, endPoint x: 290, endPoint y: 241, distance: 114.3
click at [290, 241] on quentale-workspace at bounding box center [271, 129] width 542 height 258
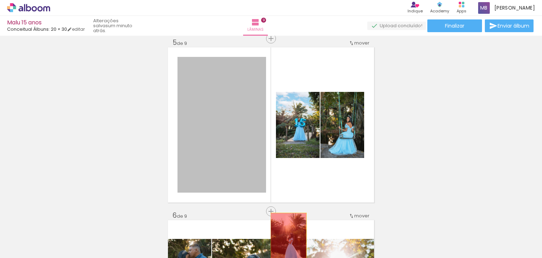
drag, startPoint x: 233, startPoint y: 123, endPoint x: 286, endPoint y: 240, distance: 128.1
click at [286, 240] on quentale-workspace at bounding box center [271, 129] width 542 height 258
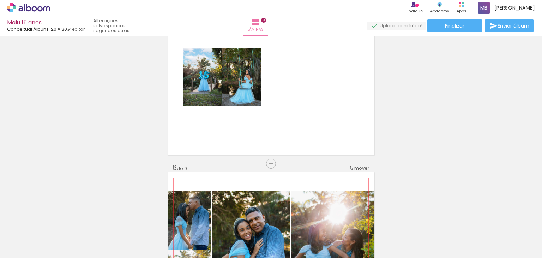
scroll to position [662, 0]
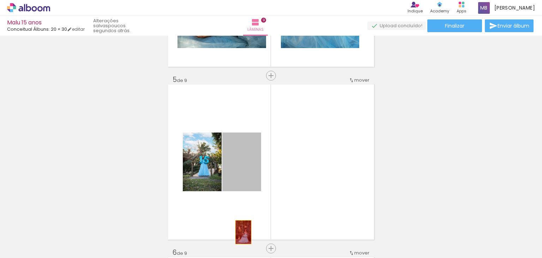
drag, startPoint x: 243, startPoint y: 168, endPoint x: 241, endPoint y: 232, distance: 63.6
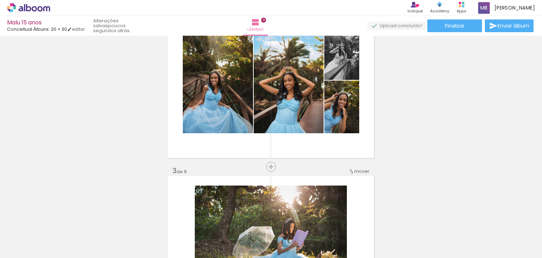
scroll to position [0, 0]
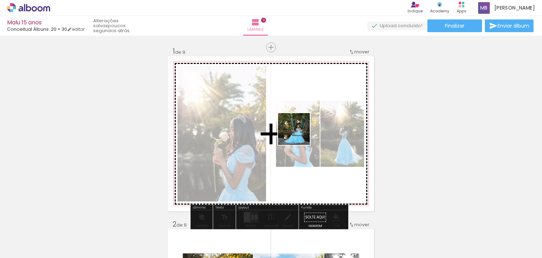
drag, startPoint x: 149, startPoint y: 238, endPoint x: 306, endPoint y: 130, distance: 190.4
click at [306, 130] on quentale-workspace at bounding box center [271, 129] width 542 height 258
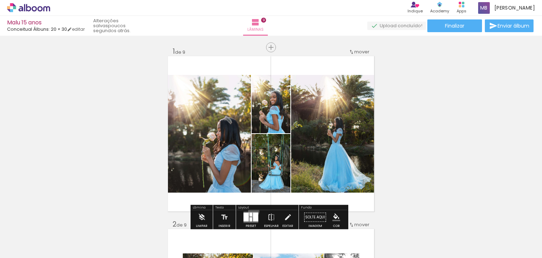
click at [252, 211] on quentale-layouter at bounding box center [251, 216] width 15 height 11
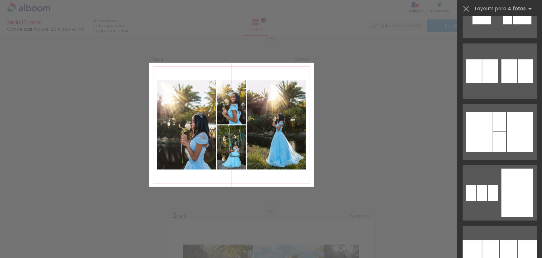
scroll to position [889, 0]
click at [498, 142] on div at bounding box center [500, 142] width 13 height 20
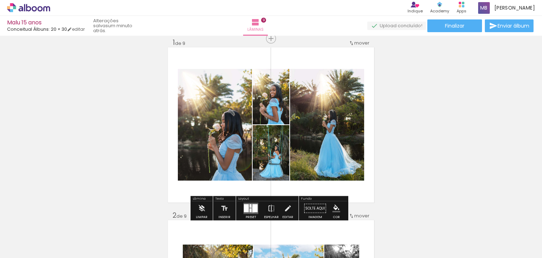
click at [252, 209] on div at bounding box center [254, 208] width 5 height 8
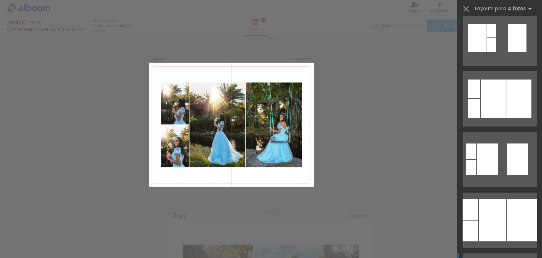
scroll to position [315, 0]
click at [512, 99] on div at bounding box center [519, 98] width 25 height 38
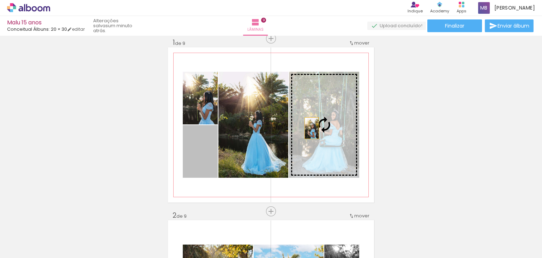
drag, startPoint x: 190, startPoint y: 159, endPoint x: 309, endPoint y: 128, distance: 123.6
click at [0, 0] on slot at bounding box center [0, 0] width 0 height 0
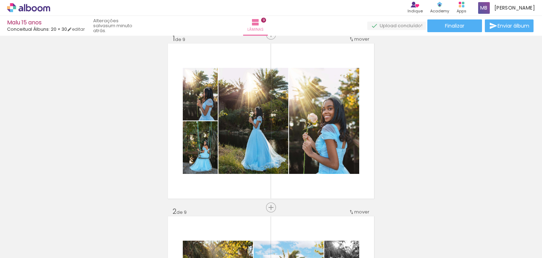
scroll to position [14, 0]
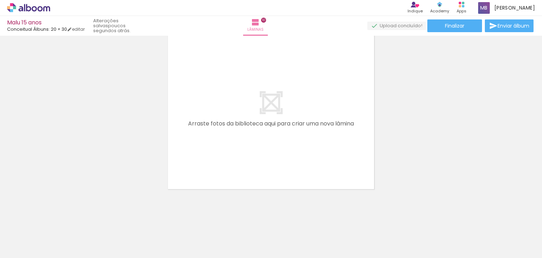
scroll to position [1748, 0]
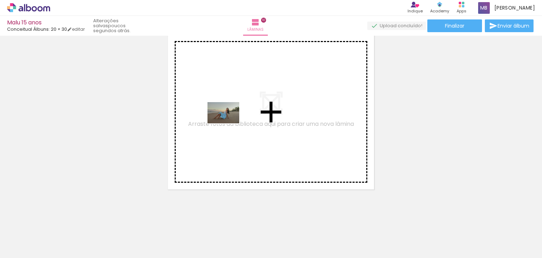
drag, startPoint x: 325, startPoint y: 235, endPoint x: 228, endPoint y: 122, distance: 148.2
click at [228, 122] on quentale-workspace at bounding box center [271, 129] width 542 height 258
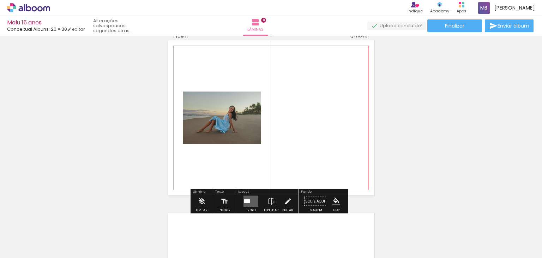
scroll to position [1735, 0]
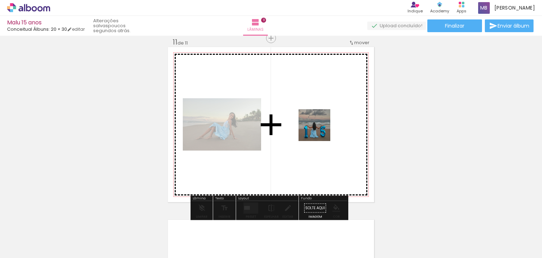
drag, startPoint x: 369, startPoint y: 239, endPoint x: 319, endPoint y: 128, distance: 121.7
click at [319, 128] on quentale-workspace at bounding box center [271, 129] width 542 height 258
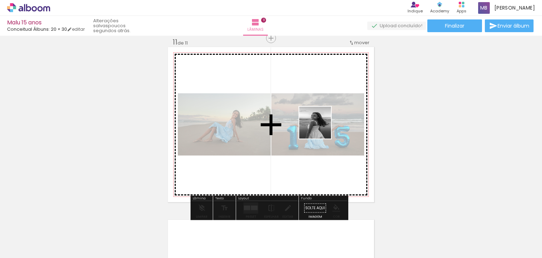
drag, startPoint x: 516, startPoint y: 237, endPoint x: 315, endPoint y: 126, distance: 229.4
click at [315, 126] on quentale-workspace at bounding box center [271, 129] width 542 height 258
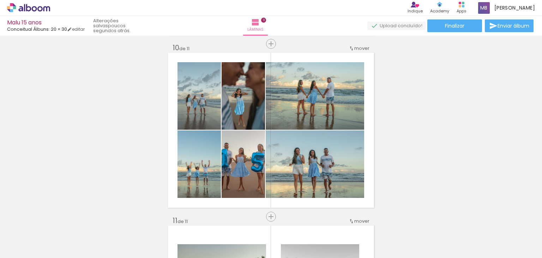
scroll to position [1557, 0]
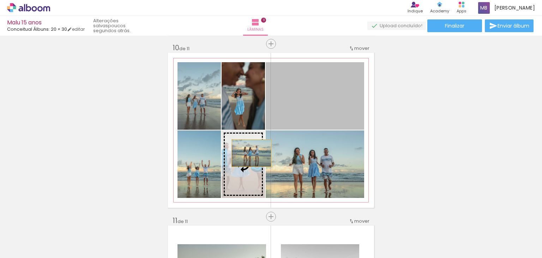
drag, startPoint x: 328, startPoint y: 91, endPoint x: 249, endPoint y: 153, distance: 100.1
click at [0, 0] on slot at bounding box center [0, 0] width 0 height 0
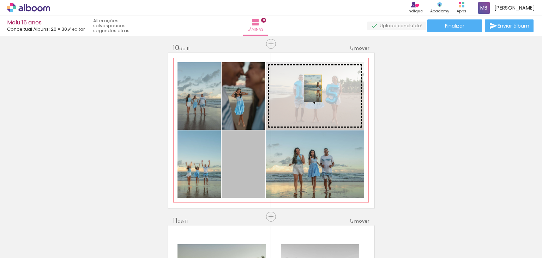
drag, startPoint x: 239, startPoint y: 166, endPoint x: 310, endPoint y: 88, distance: 105.9
click at [0, 0] on slot at bounding box center [0, 0] width 0 height 0
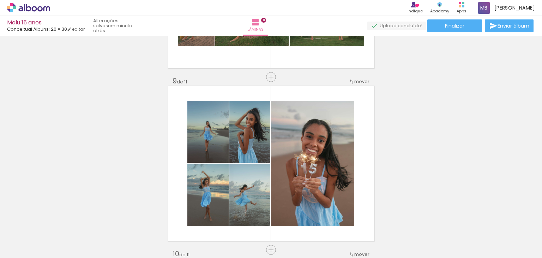
scroll to position [1375, 0]
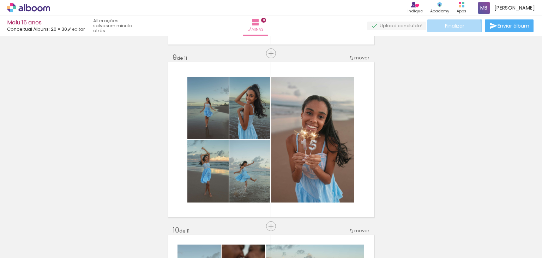
click at [449, 27] on span "Finalizar" at bounding box center [454, 25] width 19 height 5
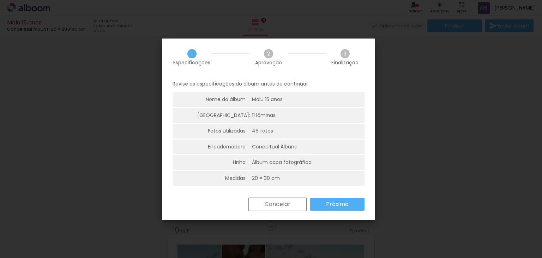
click at [348, 199] on paper-button "Próximo" at bounding box center [337, 204] width 54 height 13
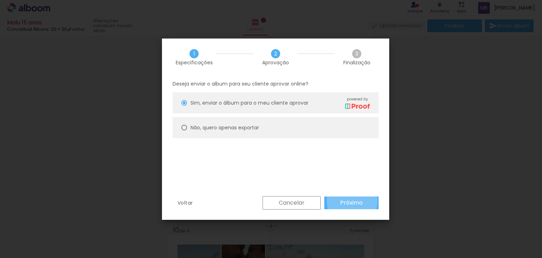
click at [0, 0] on slot "Próximo" at bounding box center [0, 0] width 0 height 0
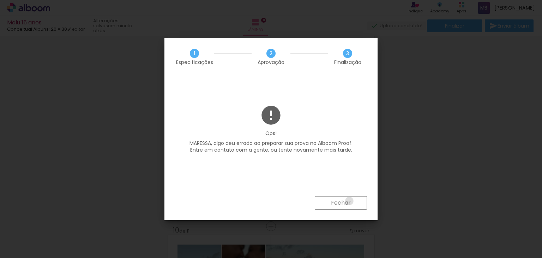
click at [0, 0] on slot "Fechar" at bounding box center [0, 0] width 0 height 0
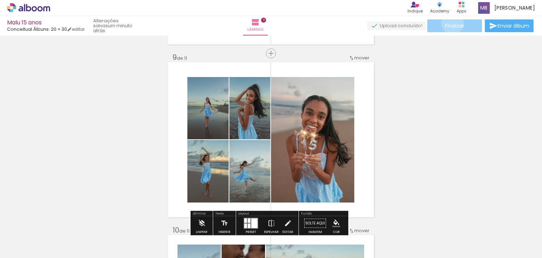
click at [450, 23] on span "Finalizar" at bounding box center [454, 25] width 19 height 5
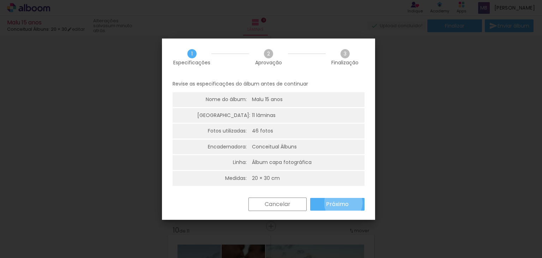
click at [0, 0] on slot "Próximo" at bounding box center [0, 0] width 0 height 0
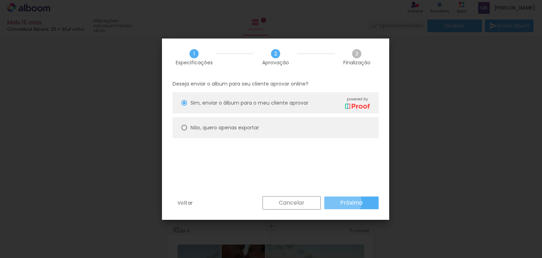
click at [0, 0] on slot "Próximo" at bounding box center [0, 0] width 0 height 0
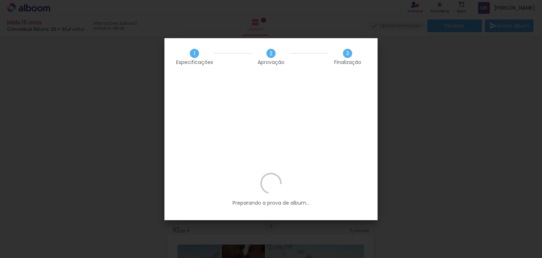
scroll to position [0, 1336]
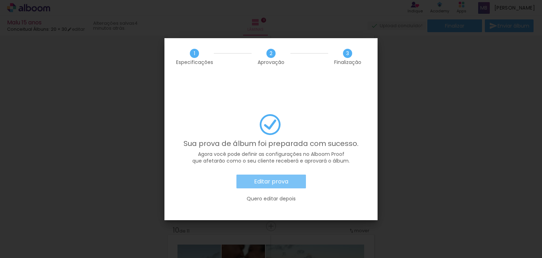
click at [0, 0] on slot "Editar prova" at bounding box center [0, 0] width 0 height 0
